Goal: Information Seeking & Learning: Learn about a topic

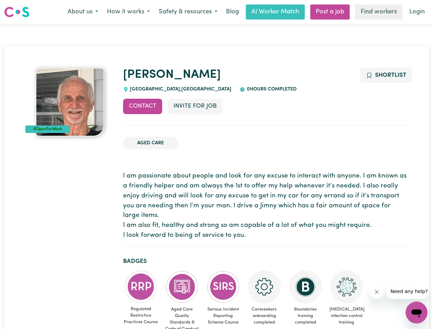
click at [83, 12] on button "About us" at bounding box center [82, 12] width 39 height 14
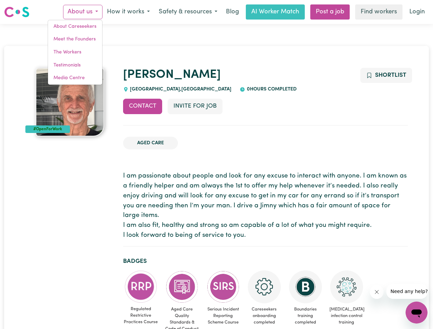
click at [128, 12] on button "How it works" at bounding box center [129, 12] width 52 height 14
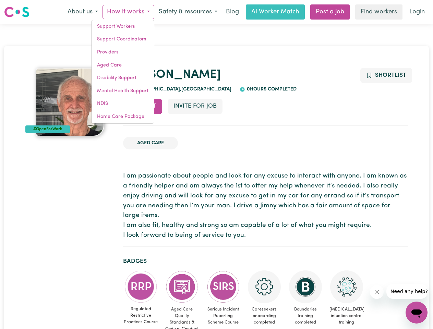
click at [188, 12] on button "Safety & resources" at bounding box center [188, 12] width 68 height 14
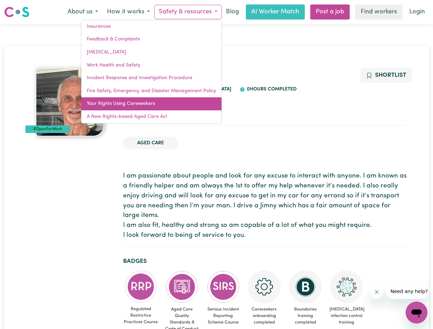
click at [143, 106] on link "Your Rights Using Careseekers" at bounding box center [151, 103] width 140 height 13
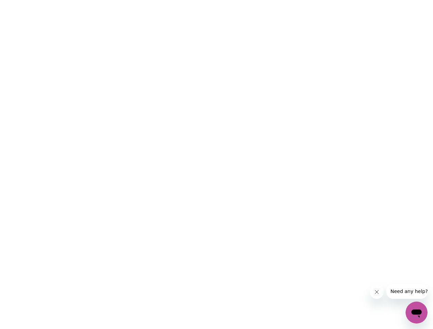
click at [195, 0] on html at bounding box center [216, 0] width 433 height 0
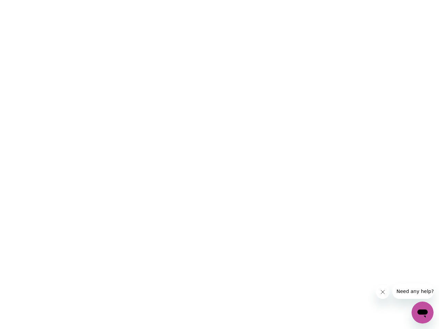
click at [386, 0] on html at bounding box center [219, 0] width 439 height 0
click at [141, 0] on html at bounding box center [219, 0] width 439 height 0
click at [182, 0] on html at bounding box center [219, 0] width 439 height 0
